Goal: Information Seeking & Learning: Check status

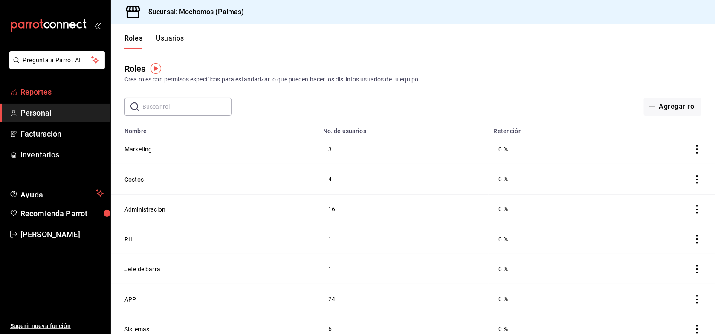
click at [43, 92] on span "Reportes" at bounding box center [61, 92] width 83 height 12
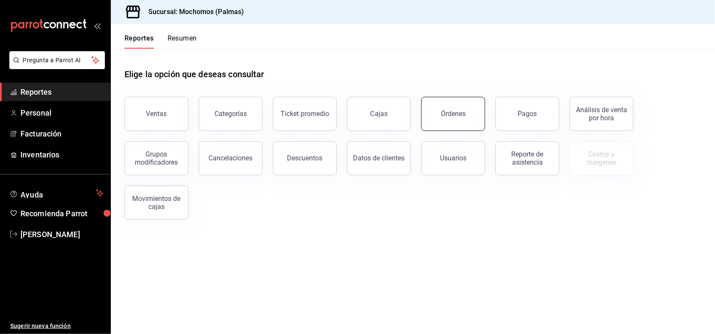
click at [439, 118] on button "Órdenes" at bounding box center [453, 114] width 64 height 34
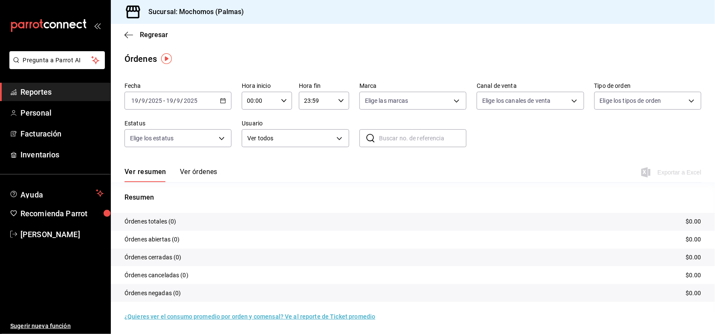
click at [222, 101] on icon "button" at bounding box center [223, 101] width 6 height 6
click at [173, 141] on span "Ayer" at bounding box center [165, 145] width 66 height 9
click at [150, 33] on span "Regresar" at bounding box center [154, 35] width 28 height 8
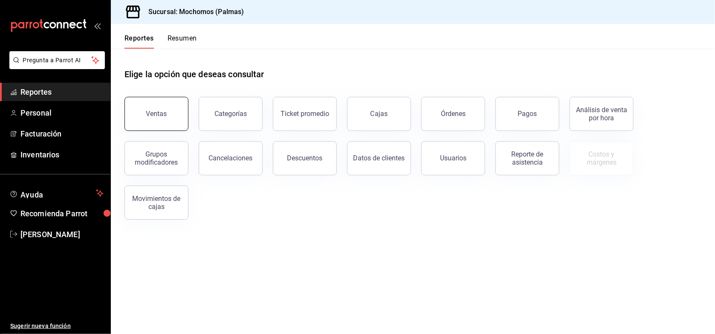
click at [154, 108] on button "Ventas" at bounding box center [156, 114] width 64 height 34
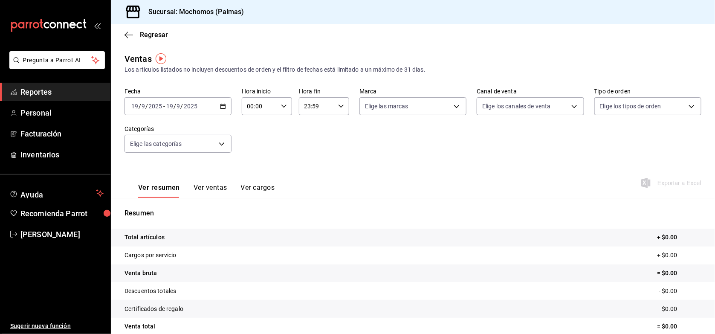
click at [191, 107] on input "2025" at bounding box center [190, 106] width 14 height 7
click at [205, 111] on div "[DATE] [DATE] - [DATE] [DATE]" at bounding box center [177, 106] width 107 height 18
click at [168, 146] on li "Ayer" at bounding box center [165, 150] width 80 height 19
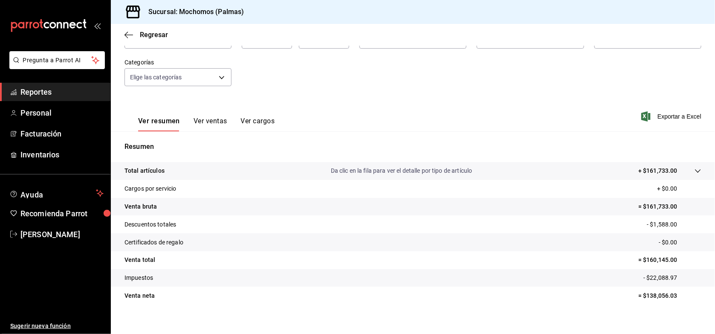
scroll to position [74, 0]
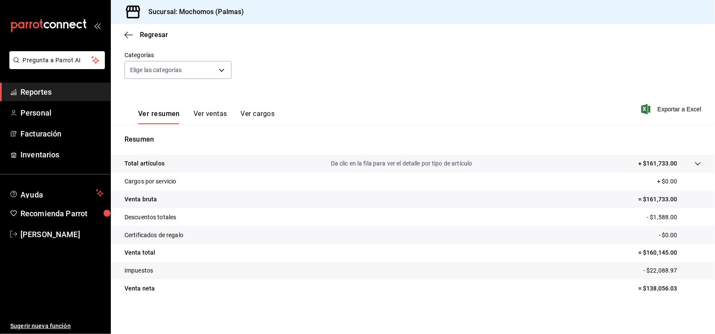
click at [694, 165] on icon at bounding box center [697, 163] width 7 height 7
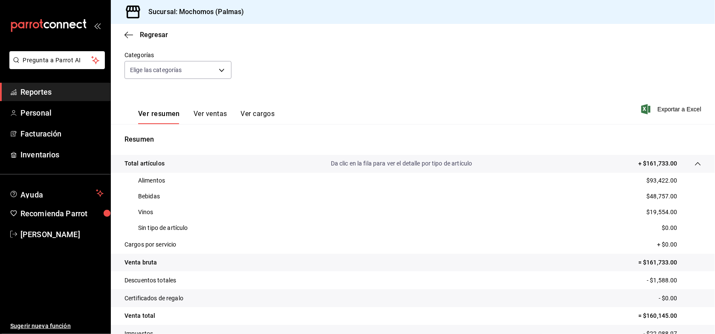
click at [217, 112] on button "Ver ventas" at bounding box center [210, 117] width 34 height 14
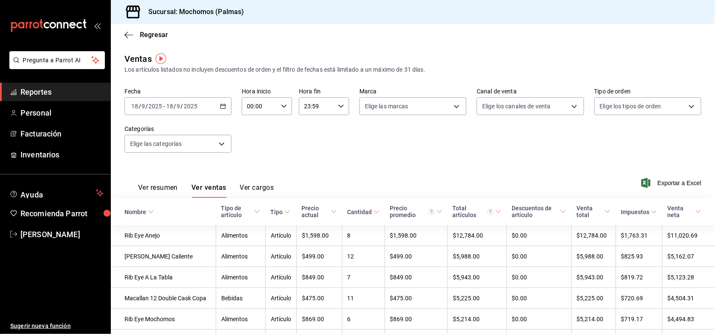
click at [150, 212] on \(Stroke\) at bounding box center [150, 211] width 5 height 3
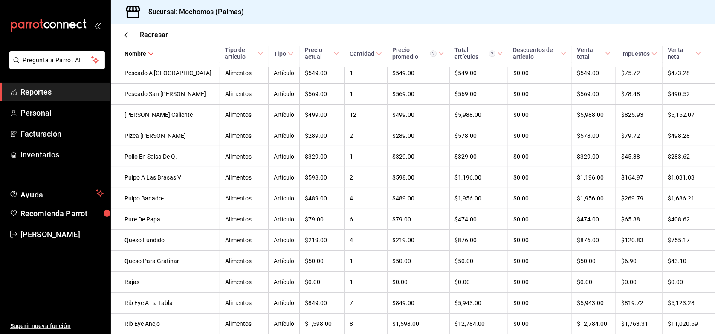
scroll to position [2377, 0]
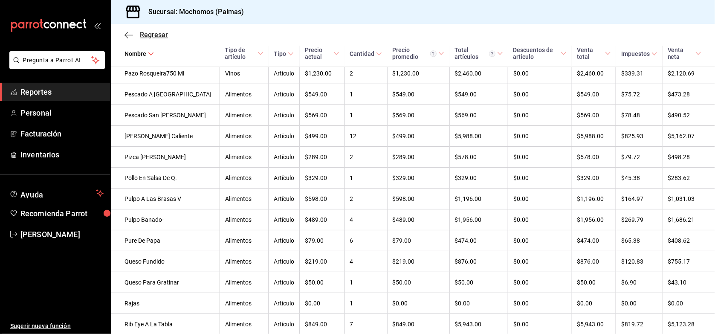
click at [160, 35] on span "Regresar" at bounding box center [154, 35] width 28 height 8
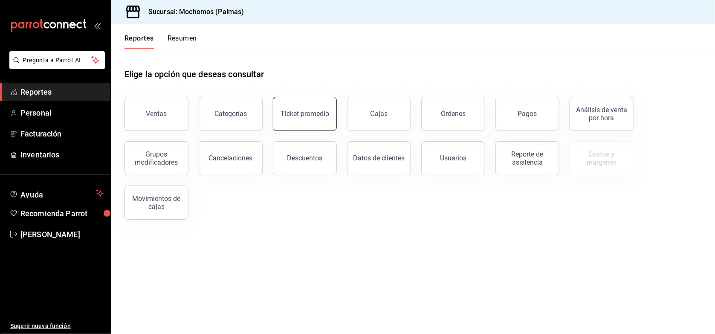
click at [296, 123] on button "Ticket promedio" at bounding box center [305, 114] width 64 height 34
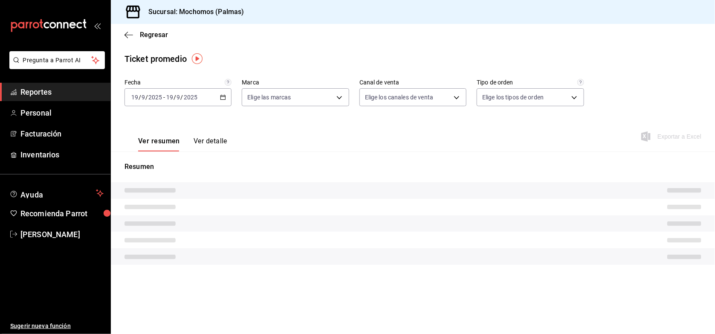
type input "70f98016-ab90-4f26-81e6-ab4884d8d8a0"
type input "PARROT,UBER_EATS,RAPPI,DIDI_FOOD,ONLINE"
type input "1406dacc-122d-474b-a961-72adf1b142d8,23052771-8e1b-43e3-b7da-1a661d939937,EXTER…"
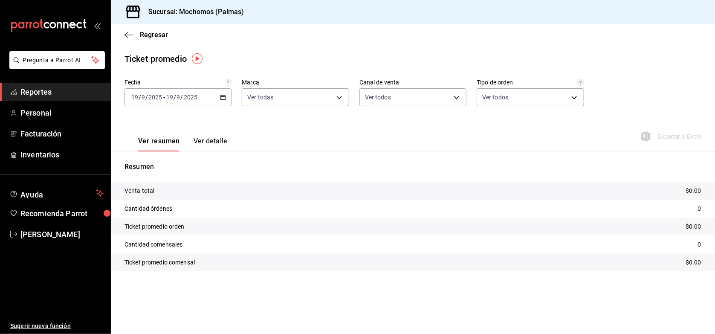
click at [220, 98] on \(Stroke\) "button" at bounding box center [222, 97] width 5 height 5
click at [165, 136] on li "Ayer" at bounding box center [165, 142] width 80 height 19
click at [161, 36] on span "Regresar" at bounding box center [154, 35] width 28 height 8
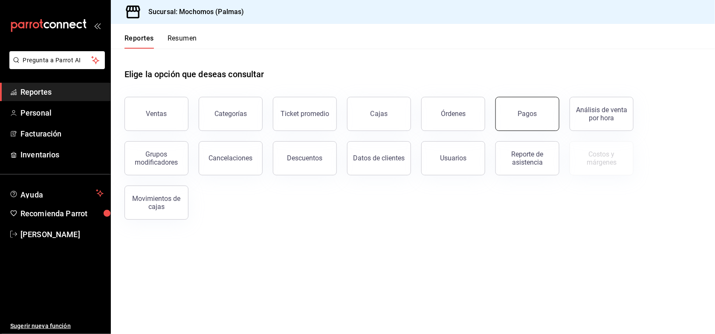
click at [508, 120] on button "Pagos" at bounding box center [527, 114] width 64 height 34
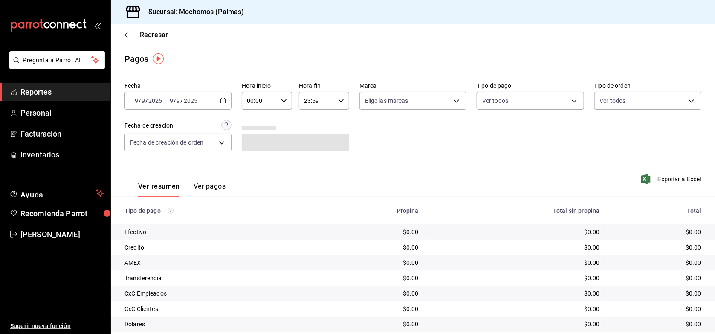
click at [211, 100] on div "[DATE] [DATE] - [DATE] [DATE]" at bounding box center [177, 101] width 107 height 18
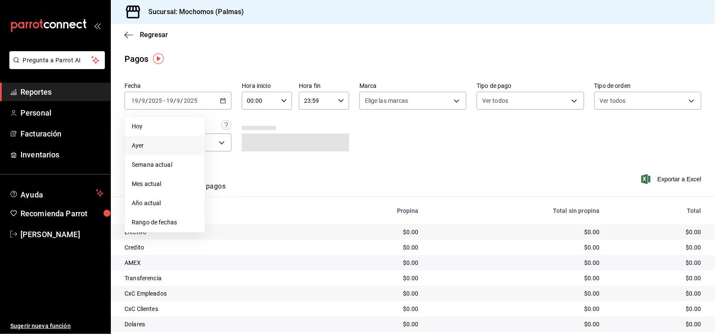
click at [170, 144] on span "Ayer" at bounding box center [165, 145] width 66 height 9
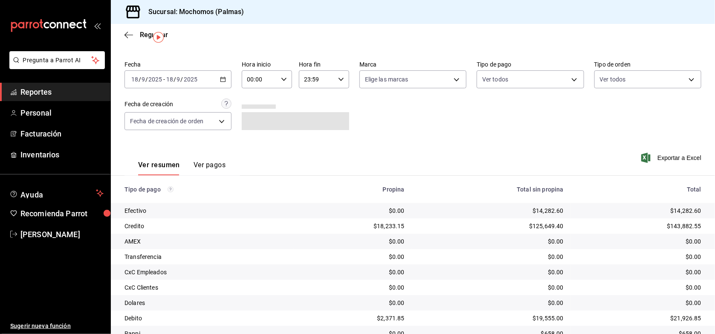
scroll to position [43, 0]
